Goal: Navigation & Orientation: Go to known website

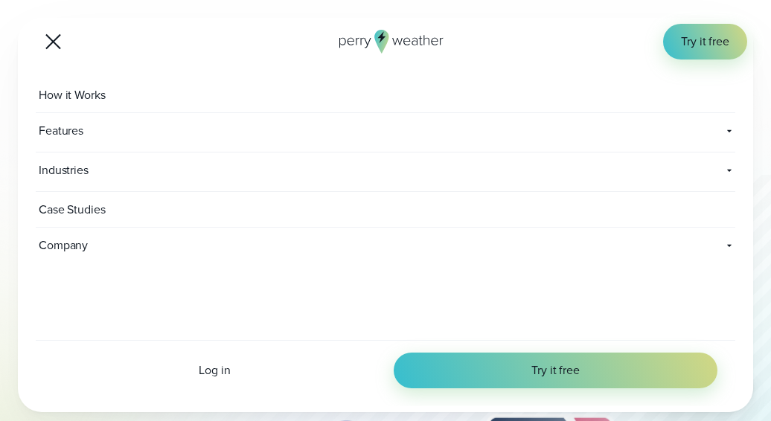
click at [46, 51] on button "Open Menu" at bounding box center [53, 41] width 35 height 35
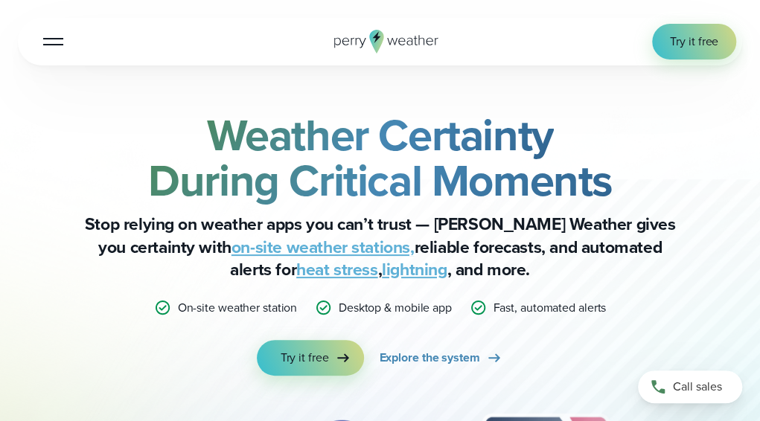
click at [46, 51] on button "Open Menu" at bounding box center [53, 41] width 35 height 35
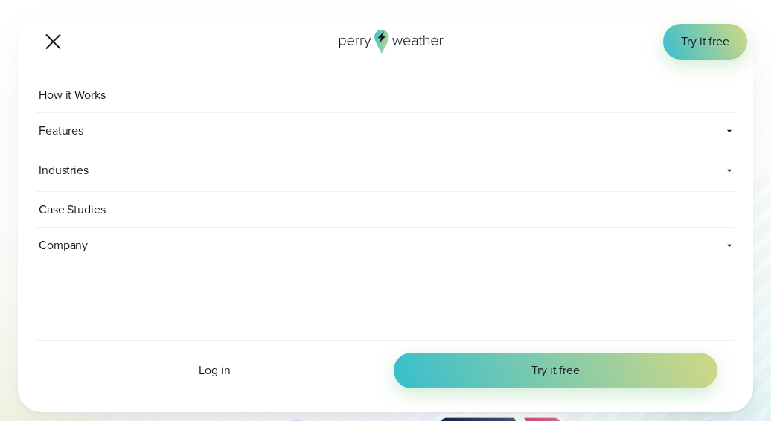
drag, startPoint x: 201, startPoint y: 367, endPoint x: 193, endPoint y: 359, distance: 10.5
click at [193, 359] on div "Log in Try it free" at bounding box center [385, 373] width 699 height 66
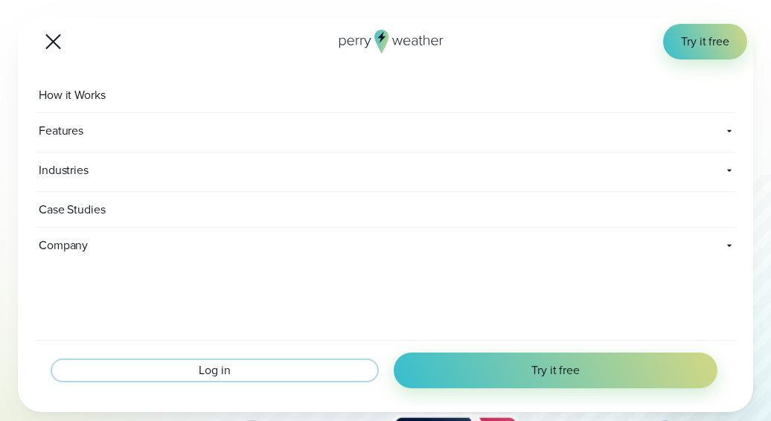
click at [212, 373] on span "Log in" at bounding box center [214, 371] width 31 height 18
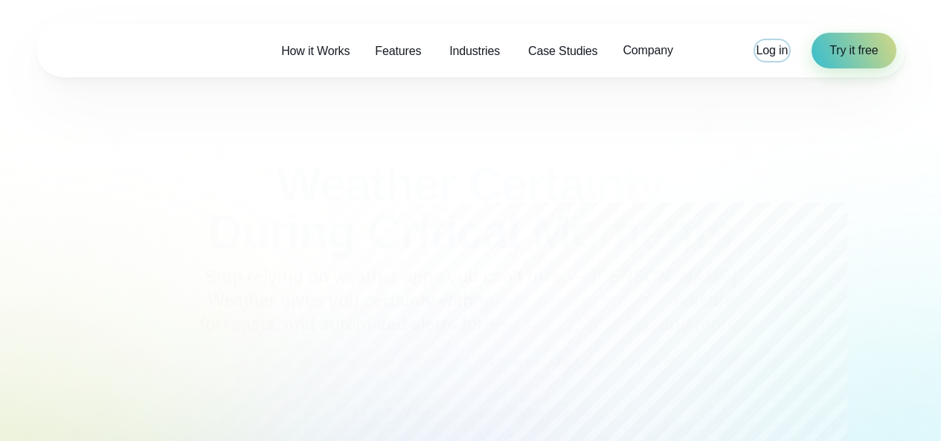
click at [775, 47] on span "Log in" at bounding box center [773, 50] width 32 height 13
